Goal: Find specific page/section: Find specific page/section

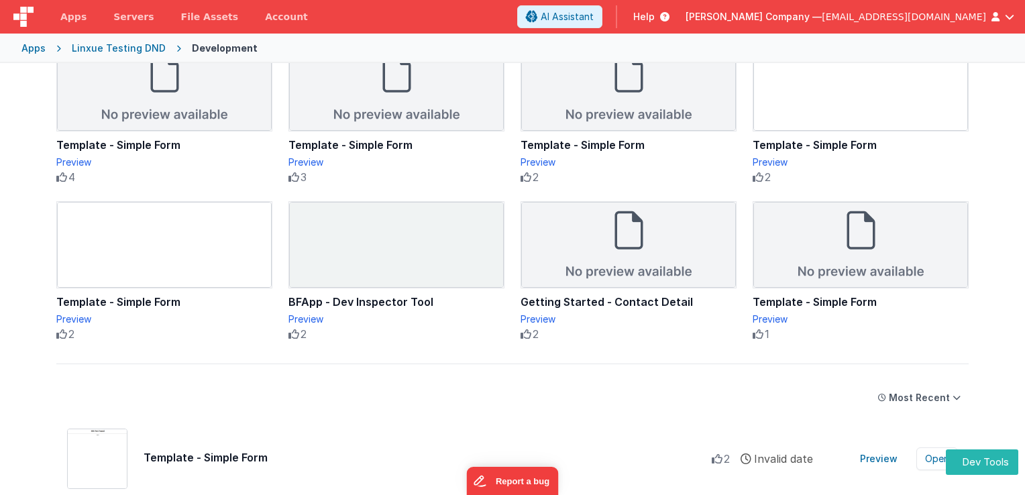
scroll to position [268, 0]
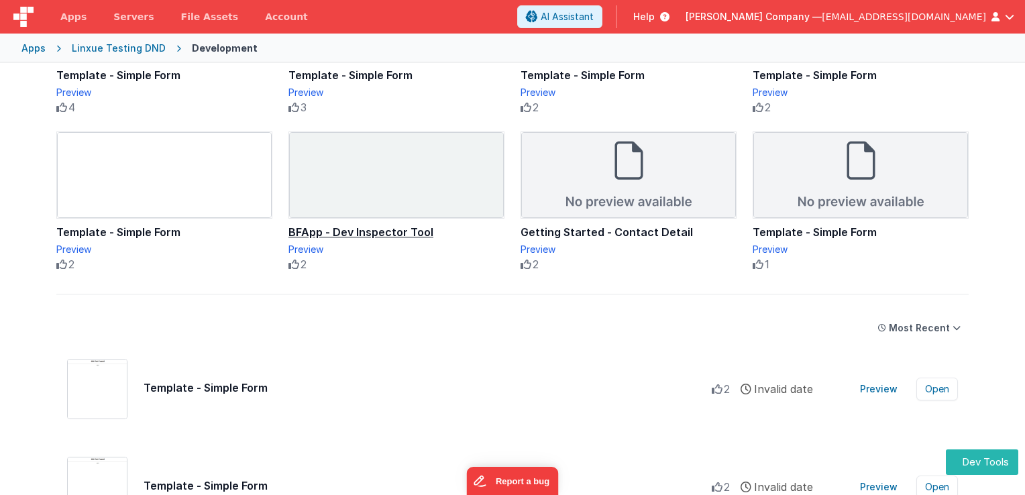
click at [394, 230] on div "BFApp - Dev Inspector Tool" at bounding box center [396, 232] width 216 height 16
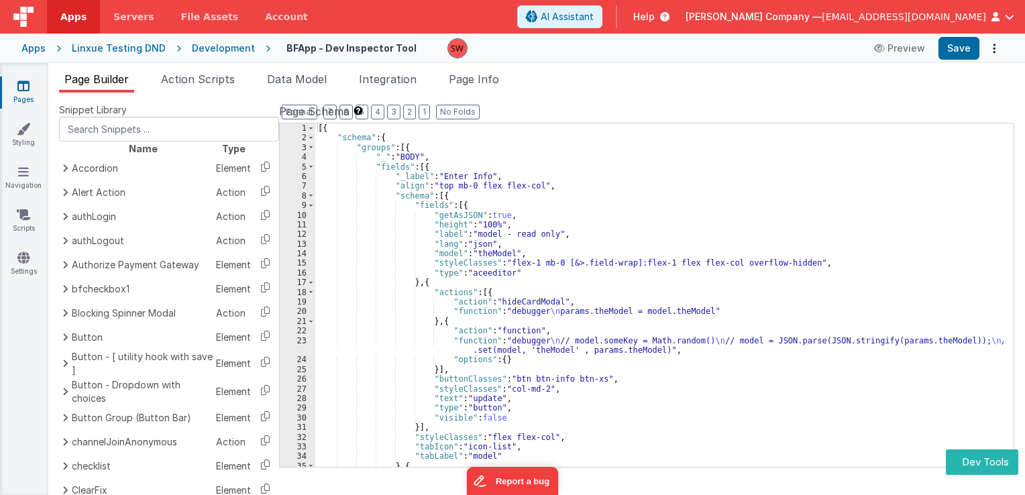
scroll to position [81, 0]
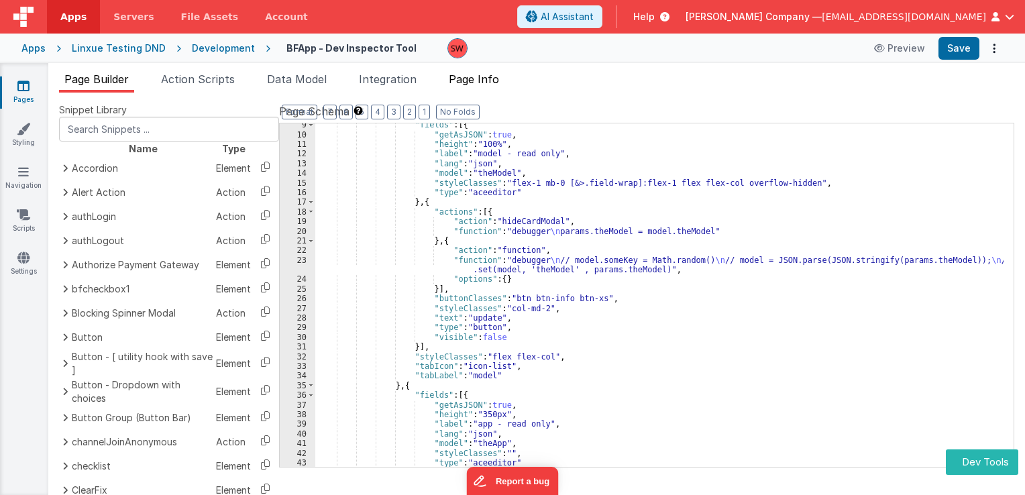
click at [481, 74] on span "Page Info" at bounding box center [474, 78] width 50 height 13
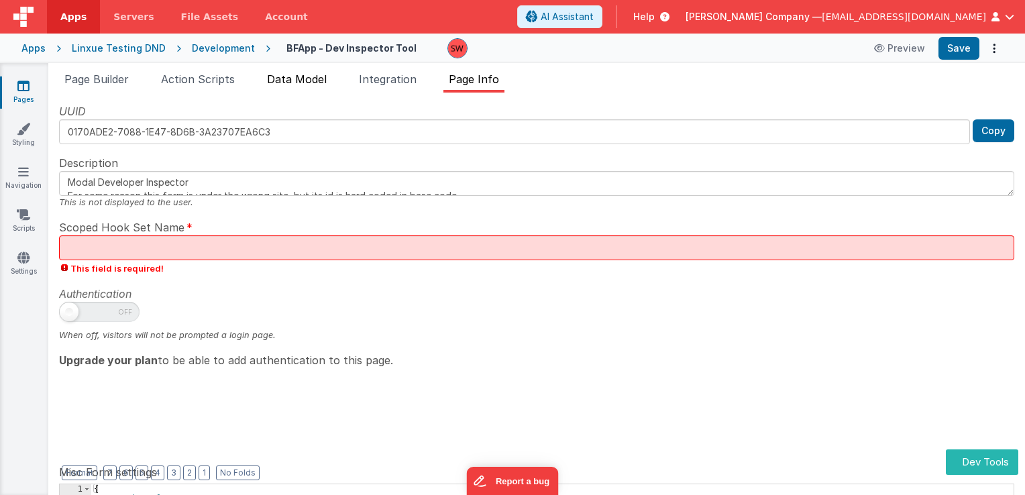
click at [295, 74] on span "Data Model" at bounding box center [297, 78] width 60 height 13
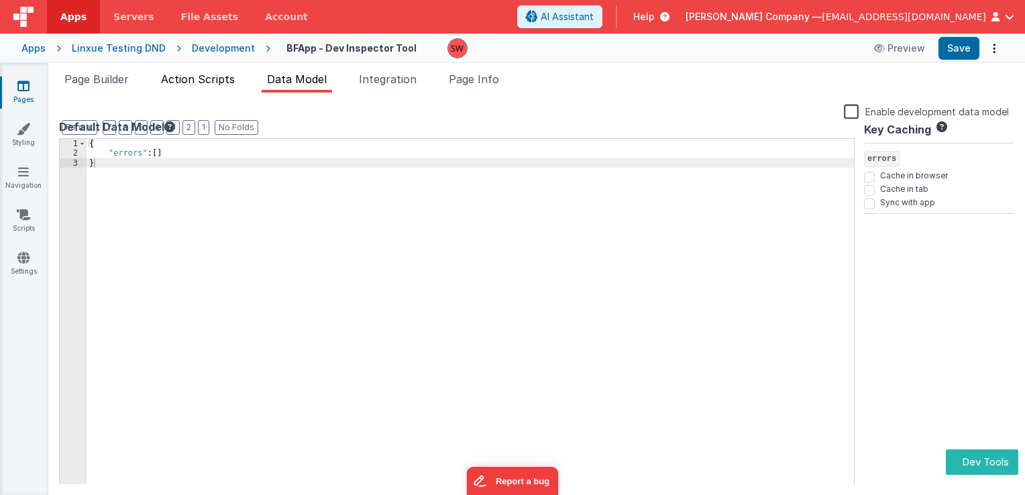
click at [210, 80] on span "Action Scripts" at bounding box center [198, 78] width 74 height 13
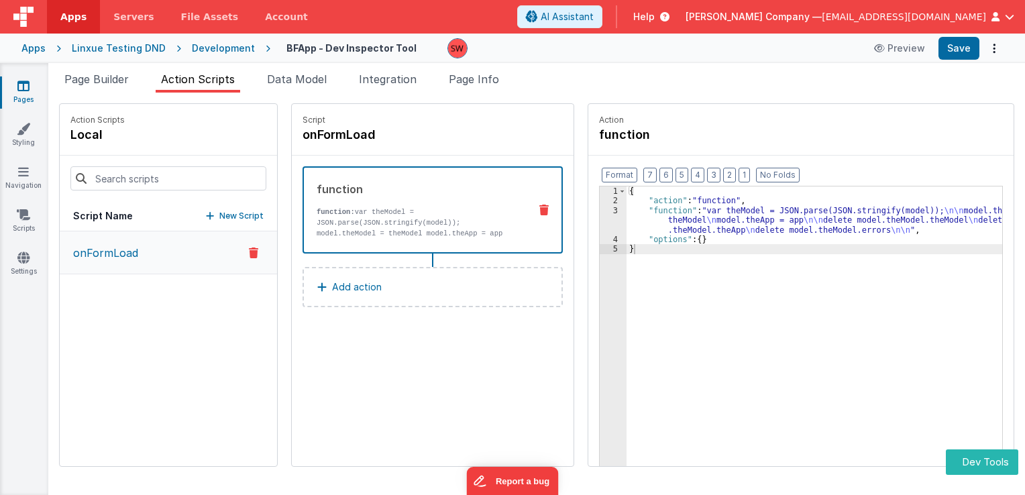
click at [106, 69] on div "Page Builder Action Scripts Data Model Integration Page Info Snippet Library Na…" at bounding box center [536, 279] width 977 height 432
click at [118, 76] on span "Page Builder" at bounding box center [96, 78] width 64 height 13
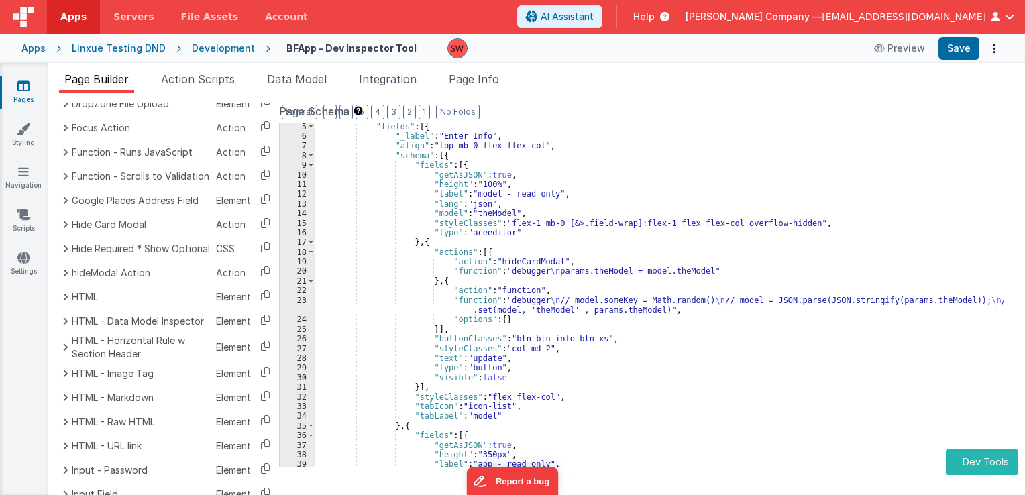
scroll to position [0, 0]
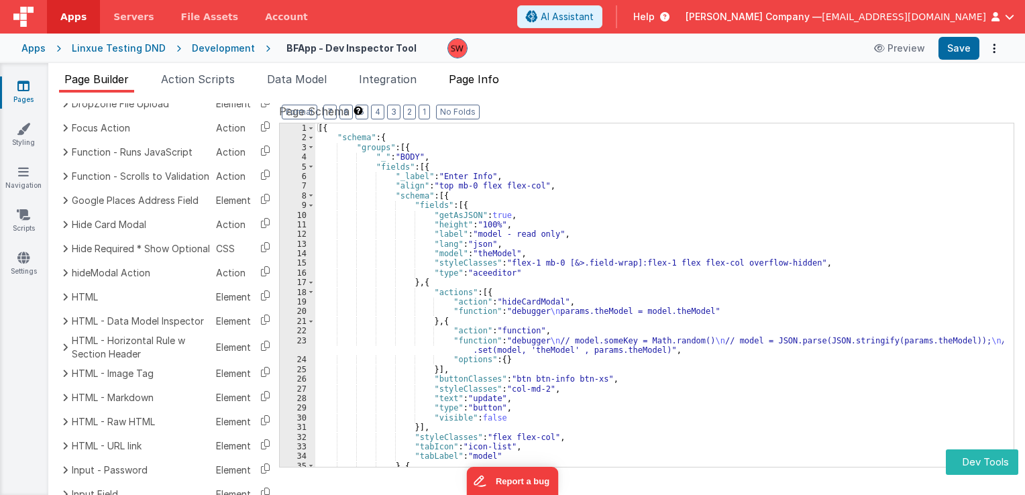
click at [494, 77] on span "Page Info" at bounding box center [474, 78] width 50 height 13
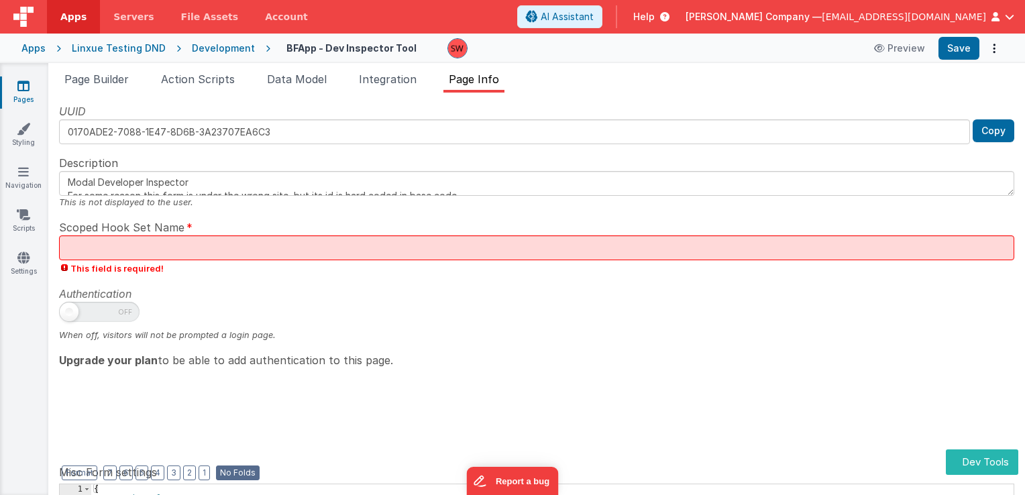
click at [240, 476] on button "No Folds" at bounding box center [238, 473] width 44 height 15
click at [199, 470] on button "1" at bounding box center [204, 473] width 11 height 15
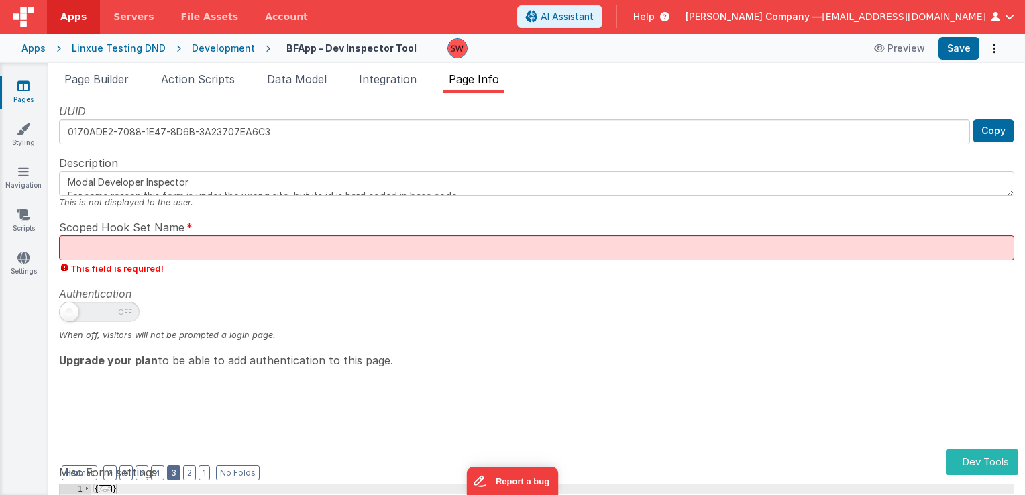
click at [174, 476] on button "3" at bounding box center [173, 473] width 13 height 15
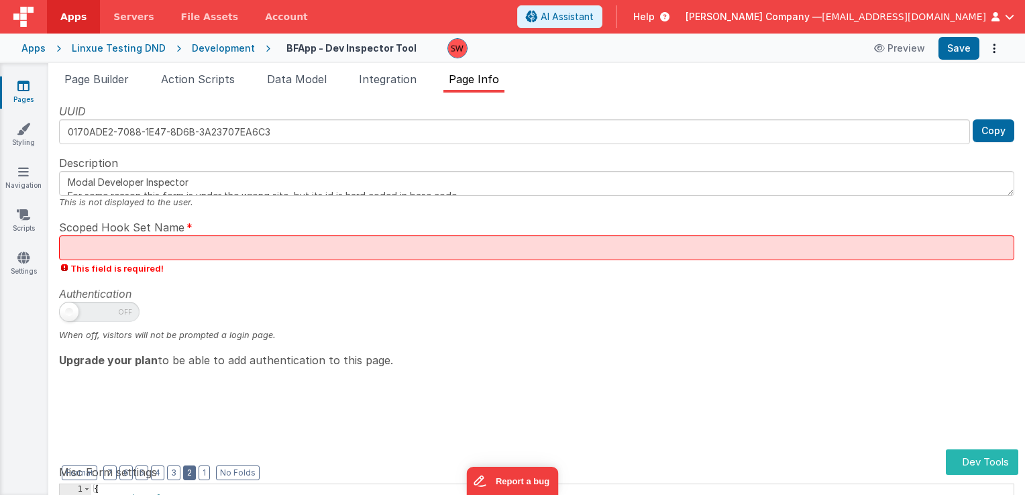
click at [183, 470] on button "2" at bounding box center [189, 473] width 13 height 15
click at [517, 482] on button "Report a bug" at bounding box center [512, 481] width 92 height 28
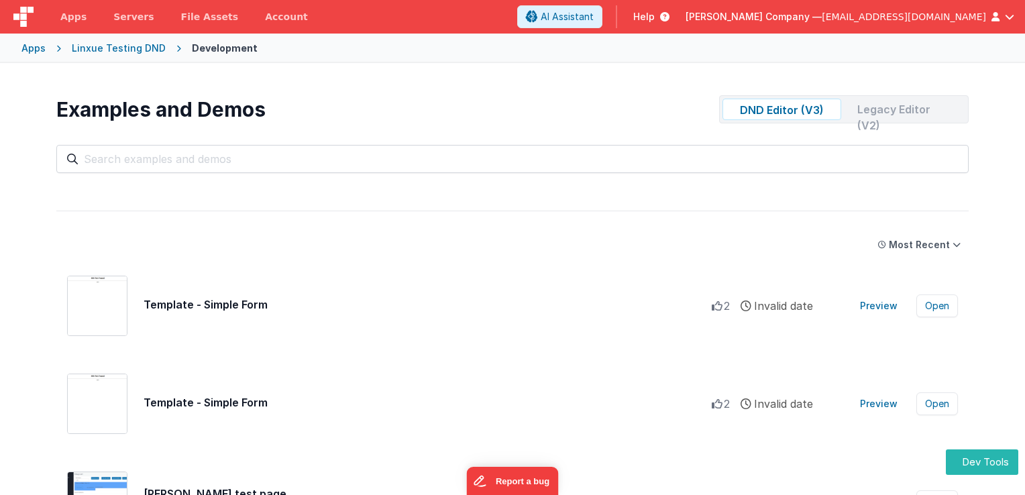
click at [894, 112] on div "Legacy Editor (V2)" at bounding box center [906, 109] width 119 height 21
click at [807, 111] on div "DND Editor (V3)" at bounding box center [782, 109] width 119 height 21
click at [864, 111] on div "Legacy Editor (V2)" at bounding box center [906, 109] width 119 height 21
click at [784, 111] on div "DND Editor (V3)" at bounding box center [782, 109] width 119 height 21
click at [861, 103] on div "Legacy Editor (V2)" at bounding box center [906, 109] width 119 height 21
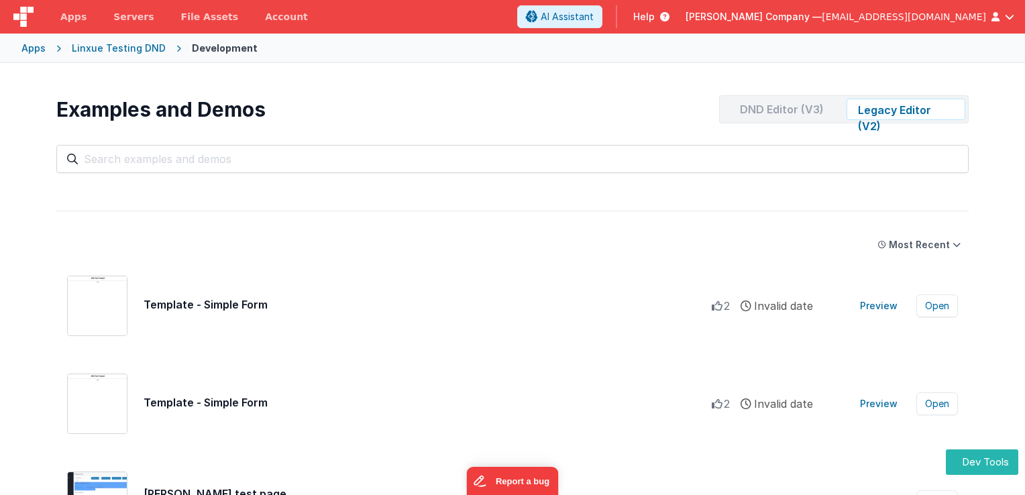
click at [788, 112] on div "DND Editor (V3)" at bounding box center [782, 109] width 119 height 21
click at [864, 111] on div "Legacy Editor (V2)" at bounding box center [906, 109] width 119 height 21
click at [821, 111] on div "DND Editor (V3)" at bounding box center [782, 109] width 119 height 21
click at [857, 110] on div "Legacy Editor (V2)" at bounding box center [906, 109] width 119 height 21
click at [805, 110] on div "DND Editor (V3)" at bounding box center [782, 109] width 119 height 21
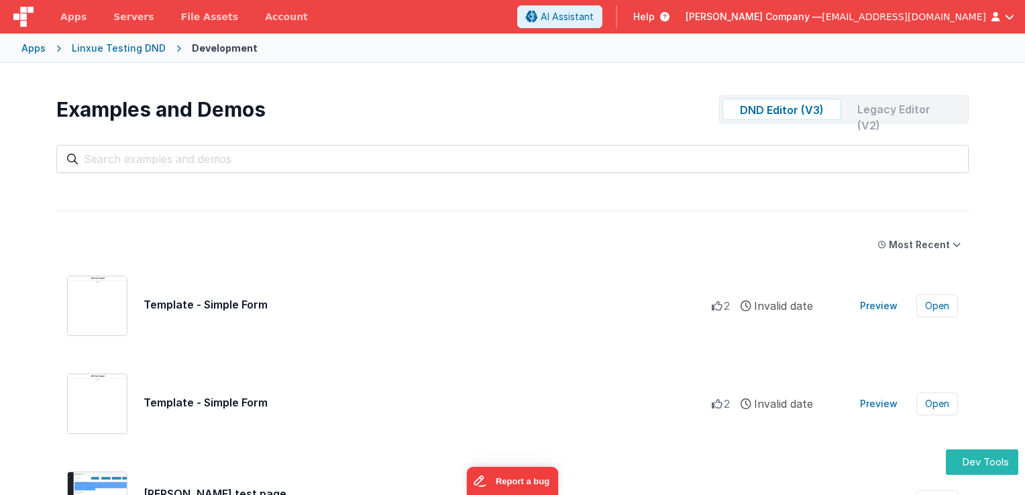
click at [852, 111] on div "Legacy Editor (V2)" at bounding box center [906, 109] width 119 height 21
click at [800, 106] on div "DND Editor (V3)" at bounding box center [782, 109] width 119 height 21
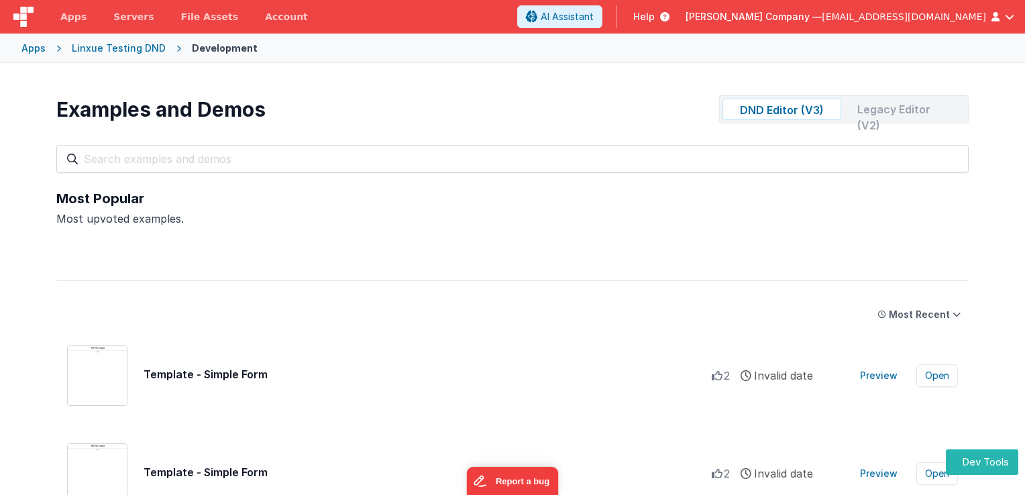
click at [902, 110] on div "Legacy Editor (V2)" at bounding box center [906, 109] width 119 height 21
click at [808, 111] on div "DND Editor (V3)" at bounding box center [782, 109] width 119 height 21
click at [873, 114] on div "Legacy Editor (V2)" at bounding box center [906, 109] width 119 height 21
click at [778, 115] on div "DND Editor (V3)" at bounding box center [782, 109] width 119 height 21
click at [881, 106] on div "Legacy Editor (V2)" at bounding box center [906, 109] width 119 height 21
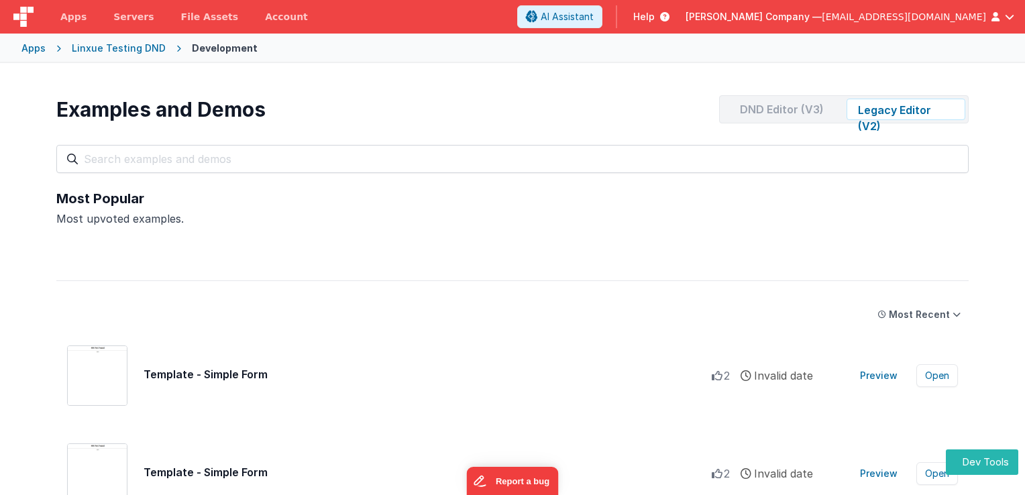
click at [818, 106] on div "DND Editor (V3)" at bounding box center [782, 109] width 119 height 21
click at [507, 480] on button "Report a bug" at bounding box center [512, 481] width 92 height 28
click at [902, 111] on div "Legacy Editor (V2)" at bounding box center [906, 109] width 119 height 21
click at [802, 108] on div "DND Editor (V3)" at bounding box center [782, 109] width 119 height 21
click at [888, 111] on div "Legacy Editor (V2)" at bounding box center [906, 109] width 119 height 21
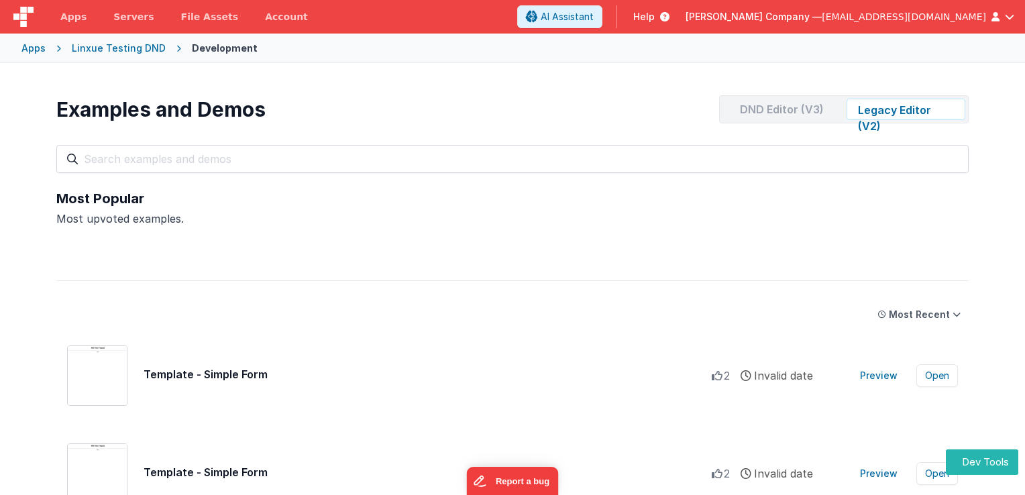
click at [762, 109] on div "DND Editor (V3)" at bounding box center [782, 109] width 119 height 21
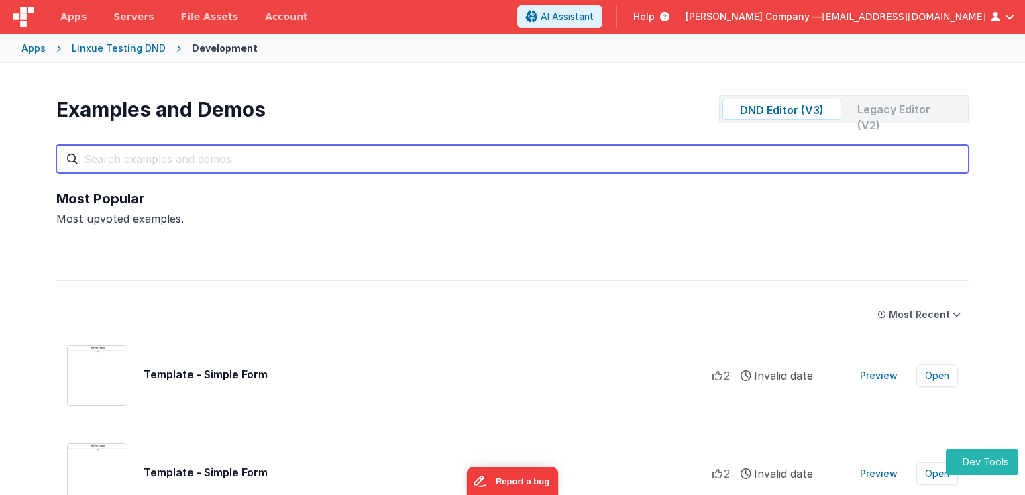
click at [372, 156] on input "text" at bounding box center [512, 159] width 912 height 28
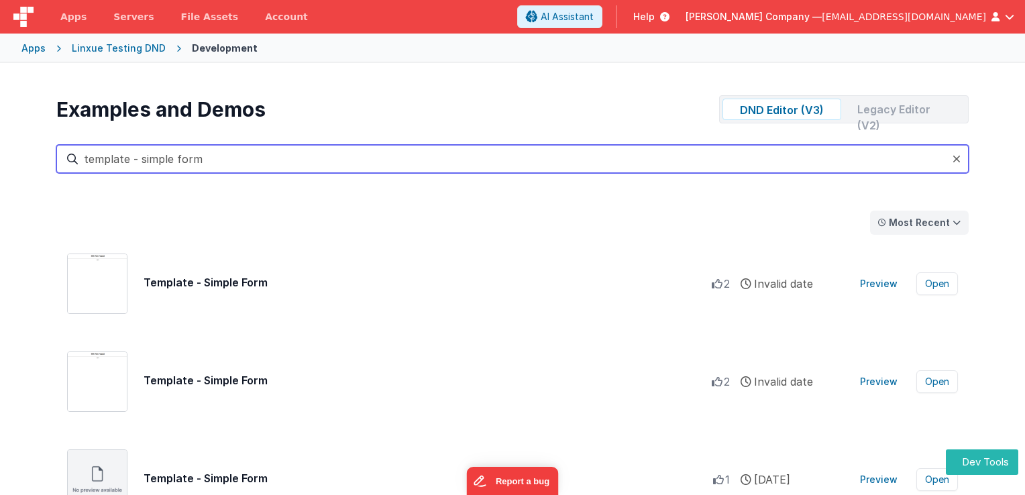
type input "template - simple form"
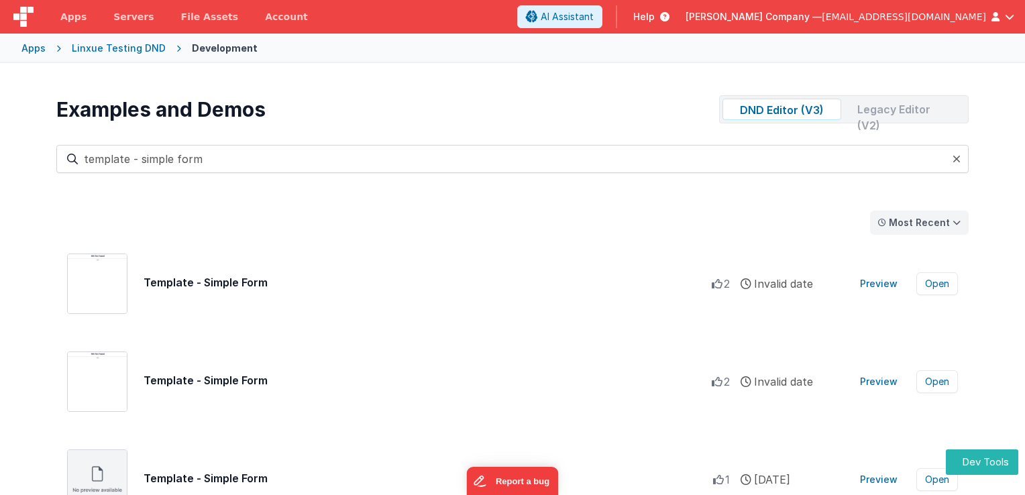
click at [905, 216] on div "Most Recent" at bounding box center [919, 222] width 61 height 13
click at [916, 276] on div "Most Recent" at bounding box center [922, 277] width 95 height 27
click at [905, 214] on button "Most Recent" at bounding box center [919, 223] width 99 height 24
click at [910, 239] on div "Most Popular" at bounding box center [922, 250] width 95 height 27
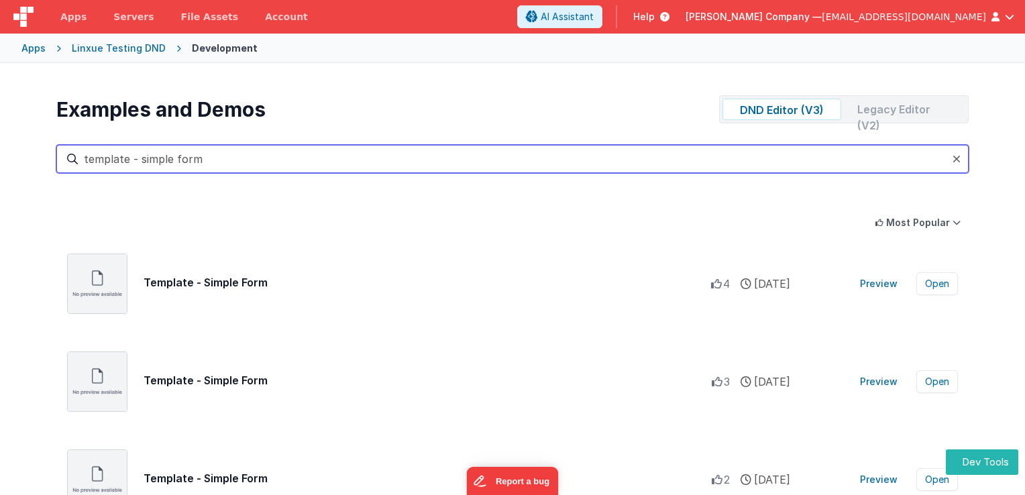
drag, startPoint x: 303, startPoint y: 159, endPoint x: -3, endPoint y: 161, distance: 305.9
click at [0, 161] on html "Dev Tools Apps Servers File Assets Account Some FUTURE Slot AI Assistant Help S…" at bounding box center [512, 247] width 1025 height 495
